Goal: Task Accomplishment & Management: Manage account settings

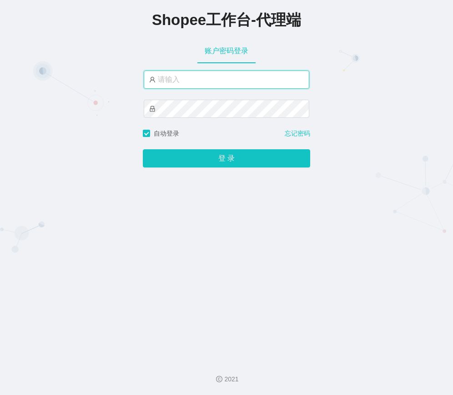
drag, startPoint x: 0, startPoint y: 0, endPoint x: 174, endPoint y: 79, distance: 190.7
click at [174, 79] on input "text" at bounding box center [226, 79] width 165 height 18
click at [246, 231] on div "Shopee工作台-代理端 账户密码登录 自动登录 忘记密码 登 录" at bounding box center [226, 176] width 453 height 352
click at [217, 86] on input "text" at bounding box center [226, 79] width 165 height 18
paste input "xjp804"
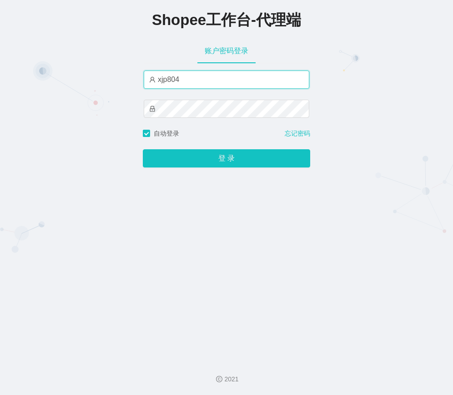
type input "xjp804"
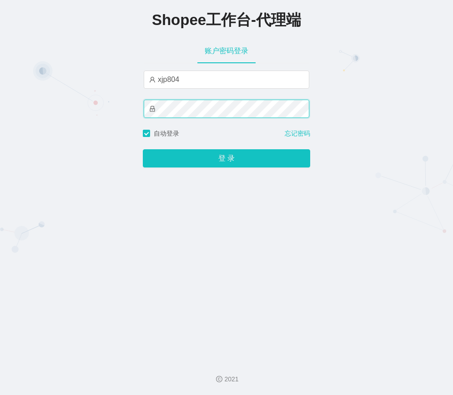
click at [143, 149] on button "登 录" at bounding box center [226, 158] width 167 height 18
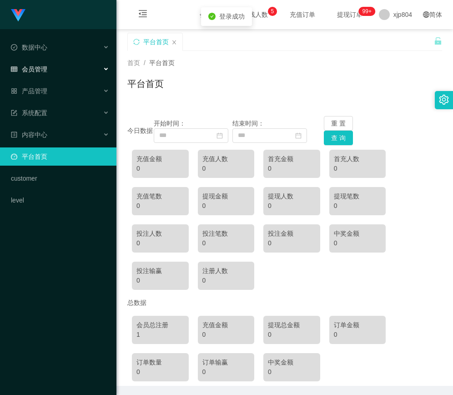
click at [47, 75] on div "会员管理" at bounding box center [58, 69] width 116 height 18
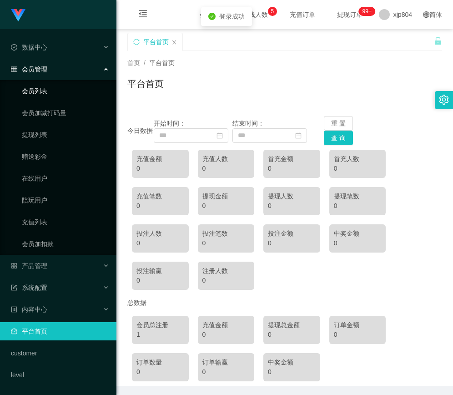
click at [47, 88] on link "会员列表" at bounding box center [65, 91] width 87 height 18
